Goal: Task Accomplishment & Management: Manage account settings

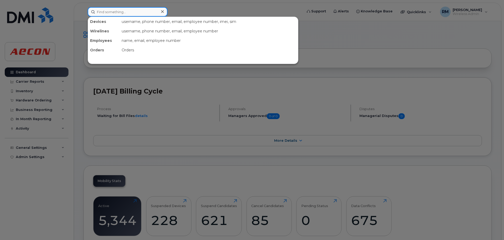
click at [123, 12] on input at bounding box center [128, 11] width 80 height 9
type input "4162063601"
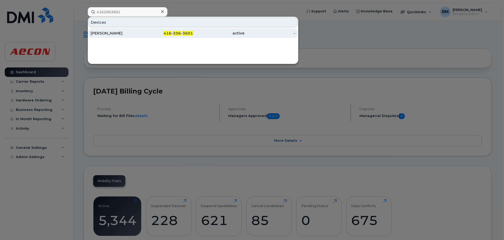
click at [178, 35] on span "206" at bounding box center [177, 33] width 8 height 5
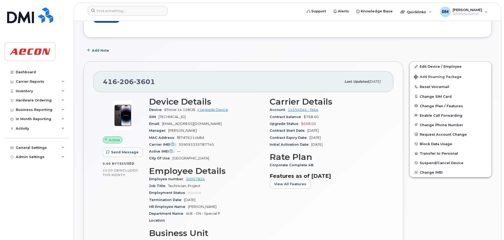
scroll to position [79, 0]
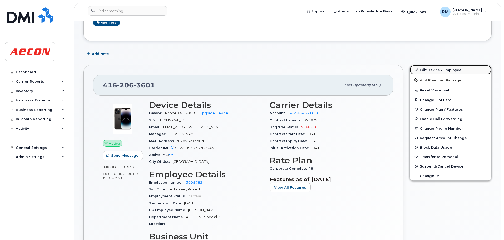
click at [421, 69] on link "Edit Device / Employee" at bounding box center [451, 69] width 82 height 9
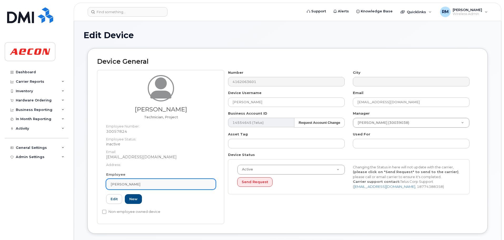
click at [132, 185] on span "Araniyan Rupakanthan" at bounding box center [126, 184] width 30 height 5
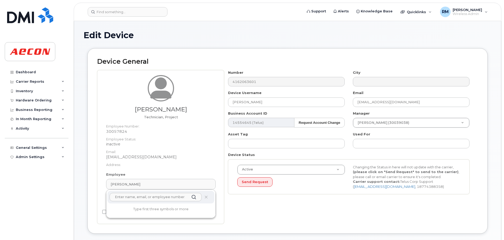
drag, startPoint x: 132, startPoint y: 199, endPoint x: 128, endPoint y: 200, distance: 4.0
click at [132, 199] on input "text" at bounding box center [155, 197] width 92 height 8
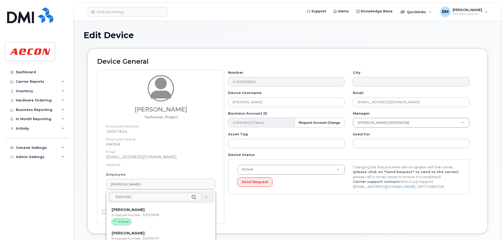
type input "30053910"
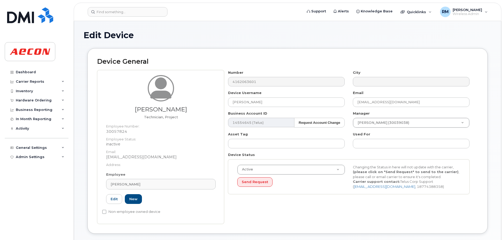
type input "Saving..."
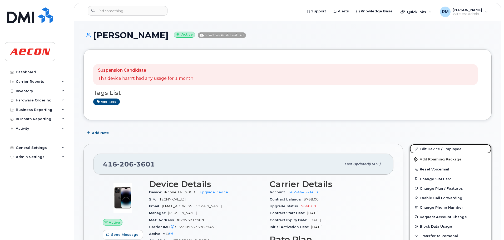
drag, startPoint x: 439, startPoint y: 147, endPoint x: 355, endPoint y: 147, distance: 84.2
click at [439, 147] on link "Edit Device / Employee" at bounding box center [451, 148] width 82 height 9
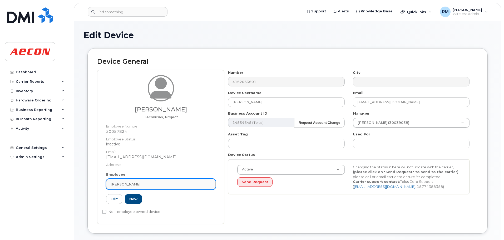
click at [140, 184] on span "[PERSON_NAME]" at bounding box center [126, 184] width 30 height 5
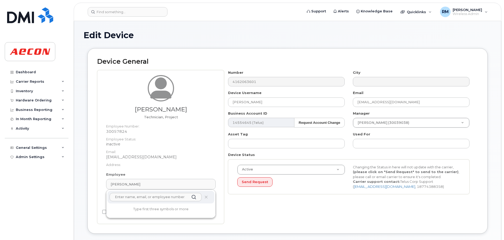
click at [154, 198] on input "text" at bounding box center [155, 197] width 92 height 8
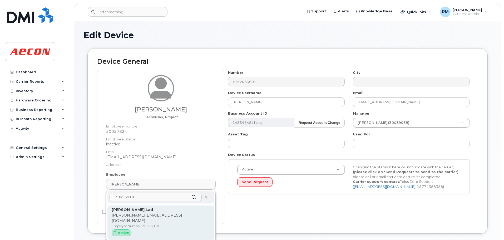
type input "30053910"
click at [125, 209] on strong "[PERSON_NAME] Lad" at bounding box center [132, 209] width 41 height 5
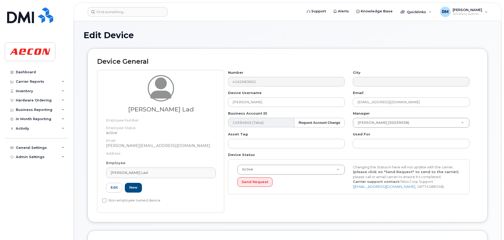
type input "30053910"
type input "[PERSON_NAME] Lad"
type input "[PERSON_NAME][EMAIL_ADDRESS][DOMAIN_NAME]"
type input "4778369"
type input "283607"
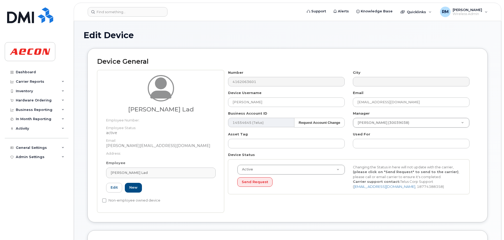
type input "283608"
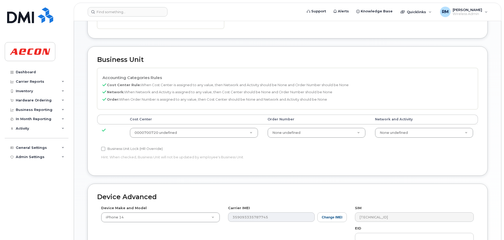
scroll to position [184, 0]
click at [104, 150] on input "Business Unit Lock (HR Override)" at bounding box center [103, 148] width 4 height 4
checkbox input "true"
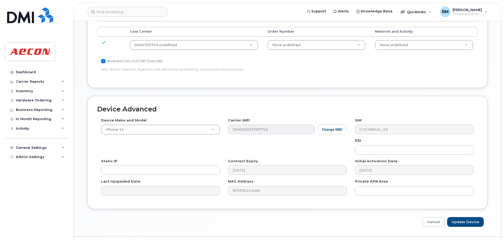
scroll to position [284, 0]
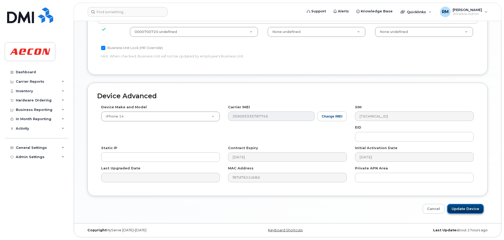
click at [461, 208] on input "Update Device" at bounding box center [465, 209] width 37 height 10
type input "Saving..."
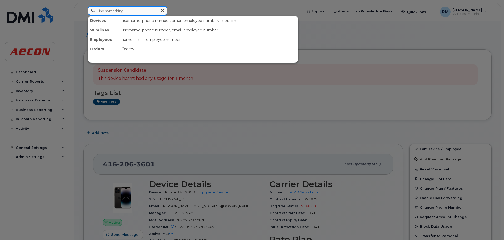
click at [121, 9] on input at bounding box center [128, 10] width 80 height 9
paste input "[PHONE_NUMBER]"
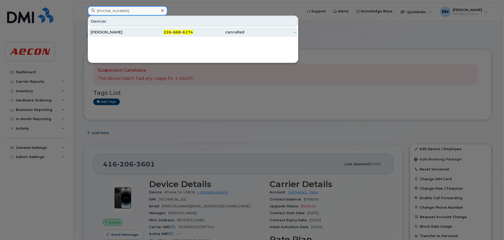
type input "[PHONE_NUMBER]"
click at [113, 33] on div "[PERSON_NAME]" at bounding box center [116, 31] width 51 height 5
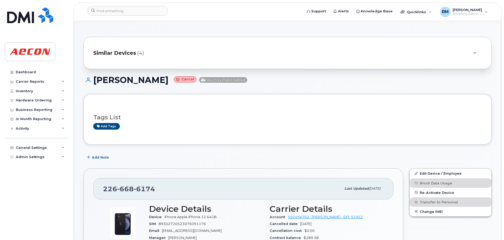
click at [106, 55] on span "Similar Devices" at bounding box center [114, 53] width 43 height 8
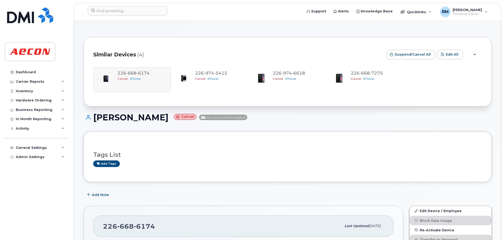
click at [106, 55] on span "Similar Devices" at bounding box center [114, 55] width 43 height 8
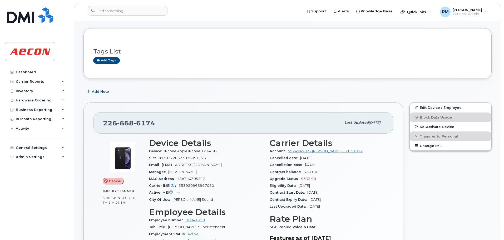
scroll to position [79, 0]
